Goal: Transaction & Acquisition: Purchase product/service

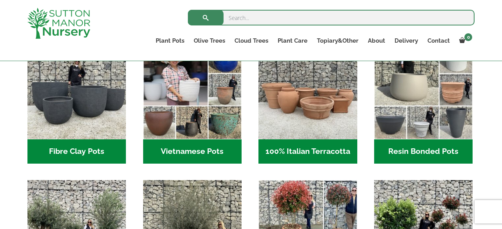
scroll to position [286, 0]
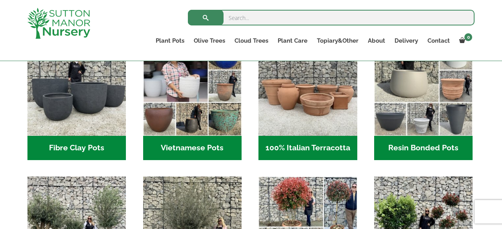
click at [318, 145] on h2 "100% Italian Terracotta (26)" at bounding box center [307, 148] width 98 height 24
click at [190, 149] on h2 "Vietnamese Pots (55)" at bounding box center [192, 148] width 98 height 24
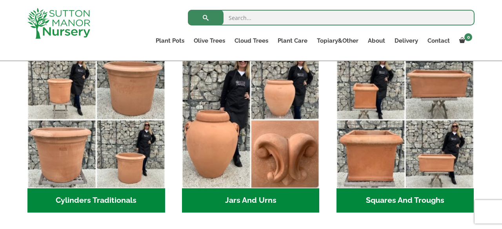
scroll to position [454, 0]
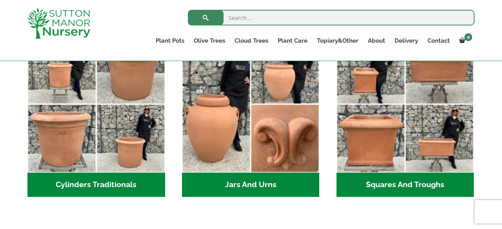
click at [252, 185] on h2 "Jars And Urns (3)" at bounding box center [251, 185] width 138 height 24
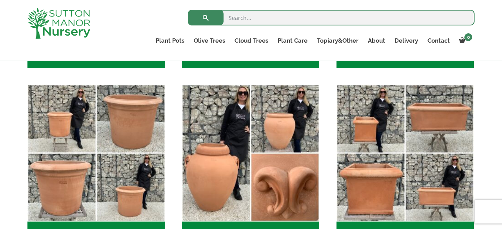
scroll to position [417, 0]
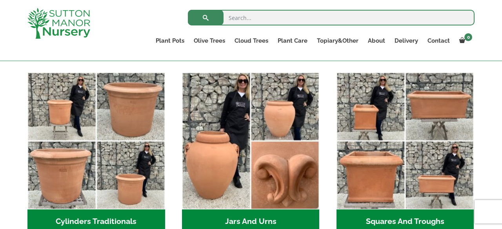
click at [110, 220] on h2 "Cylinders Traditionals (2)" at bounding box center [96, 222] width 138 height 24
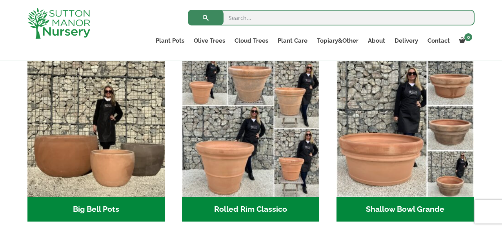
scroll to position [253, 0]
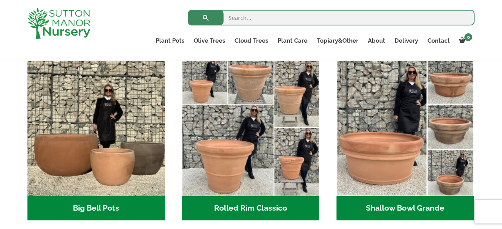
click at [404, 208] on h2 "Shallow Bowl Grande (2)" at bounding box center [405, 208] width 138 height 24
click at [264, 207] on h2 "Rolled Rim Classico (7)" at bounding box center [251, 208] width 138 height 24
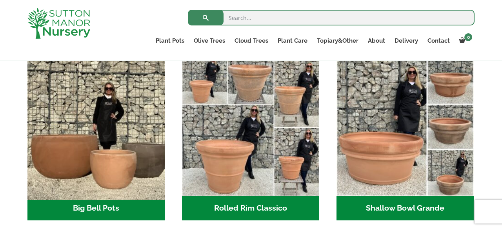
click at [111, 172] on img "Visit product category Big Bell Pots" at bounding box center [96, 128] width 144 height 144
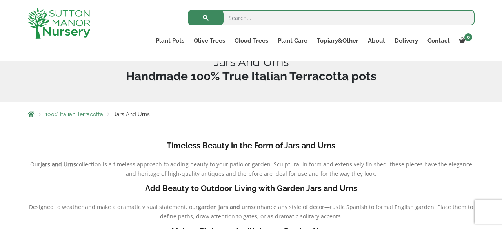
scroll to position [104, 0]
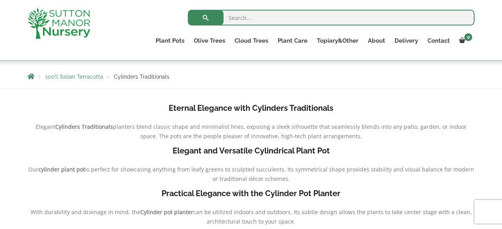
scroll to position [143, 0]
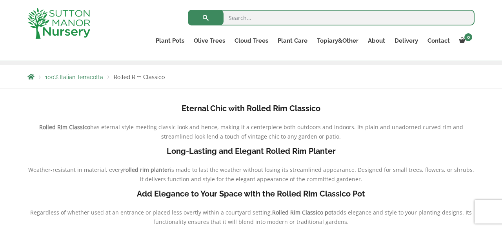
scroll to position [144, 0]
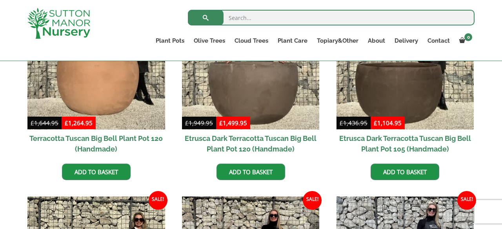
scroll to position [268, 0]
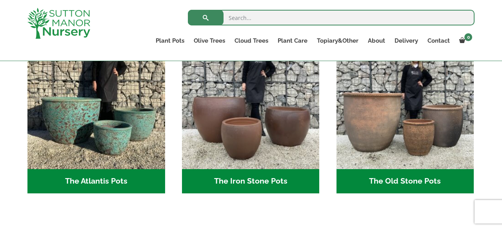
scroll to position [442, 0]
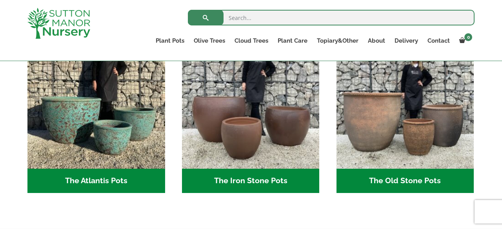
click at [414, 180] on h2 "The Old Stone Pots (7)" at bounding box center [405, 181] width 138 height 24
click at [273, 179] on h2 "The Iron Stone Pots (6)" at bounding box center [251, 181] width 138 height 24
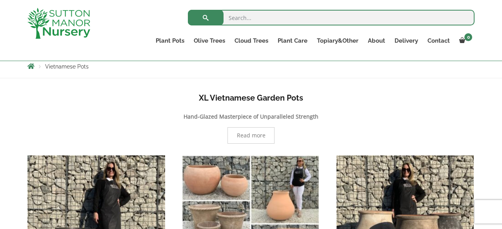
scroll to position [140, 0]
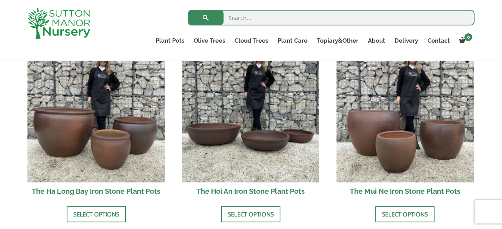
scroll to position [293, 0]
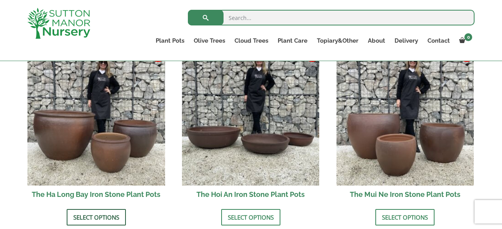
click at [95, 215] on link "Select options" at bounding box center [96, 217] width 59 height 16
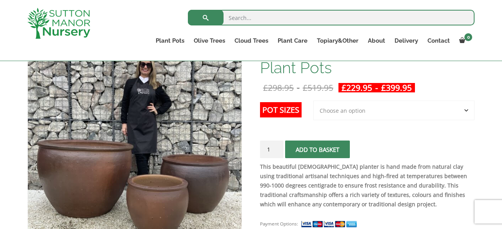
scroll to position [136, 0]
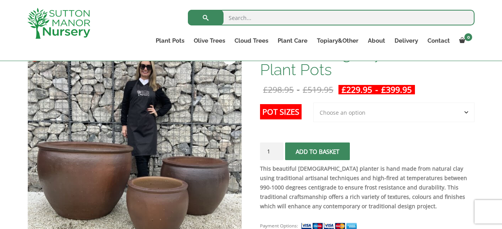
click at [469, 110] on select "Choose an option 3rd to Largest Pot In The Picture 2nd to Largest Pot In The Pi…" at bounding box center [393, 113] width 161 height 20
select select "Largest pot In The Picture"
click at [314, 103] on select "Choose an option 3rd to Largest Pot In The Picture 2nd to Largest Pot In The Pi…" at bounding box center [393, 113] width 161 height 20
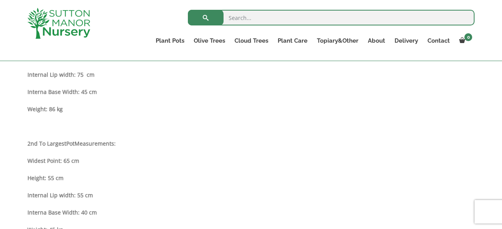
scroll to position [494, 0]
